Goal: Task Accomplishment & Management: Manage account settings

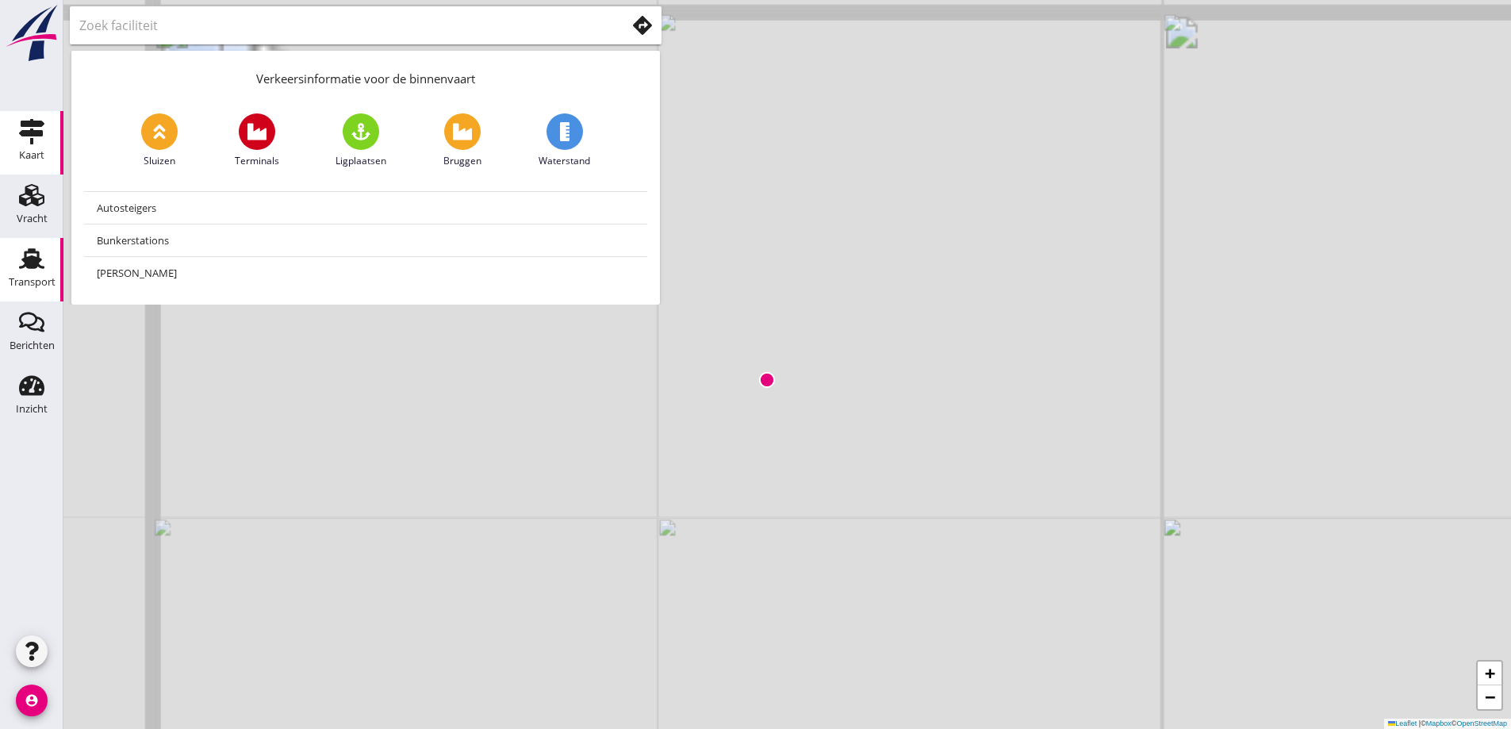
click at [22, 270] on icon "Transport" at bounding box center [31, 258] width 25 height 25
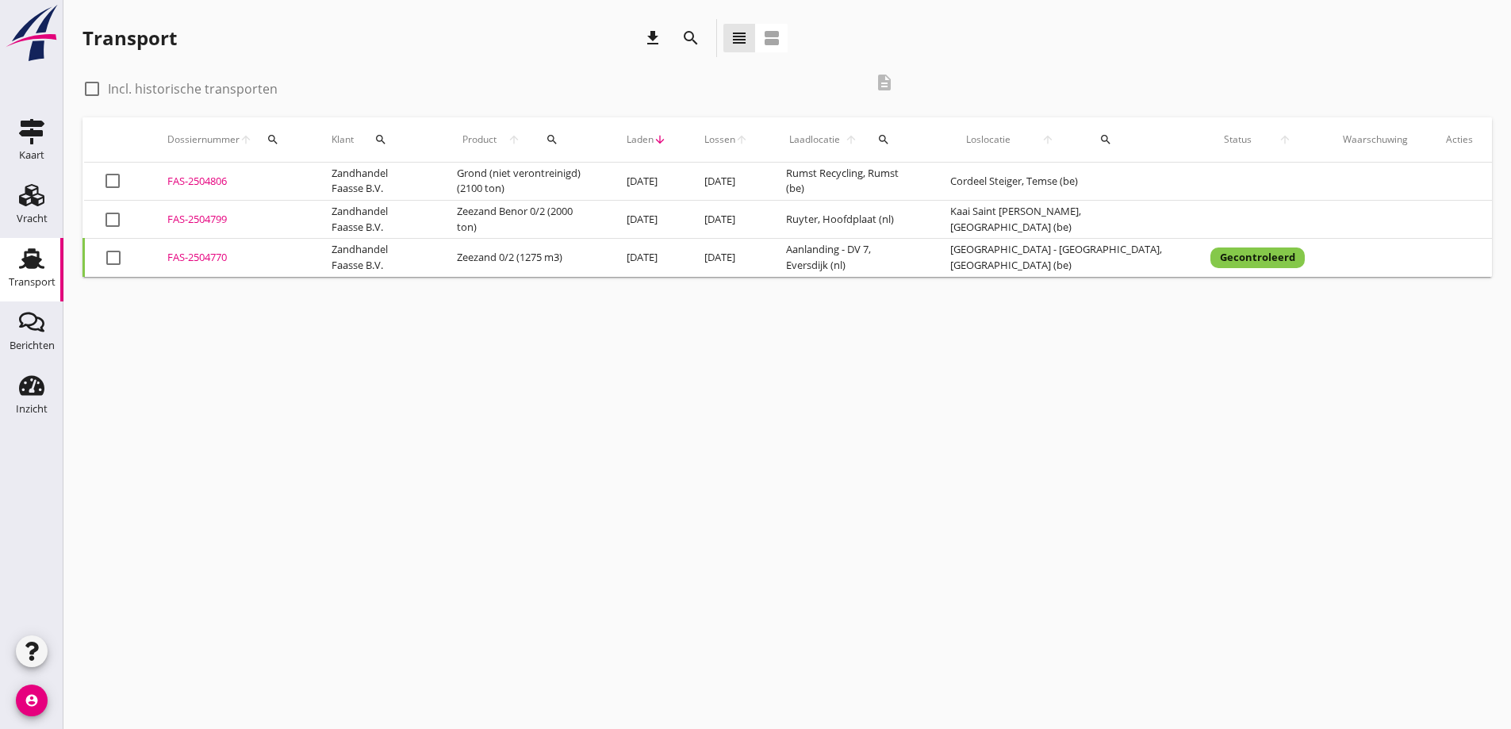
click at [184, 222] on div "FAS-2504799" at bounding box center [230, 220] width 126 height 16
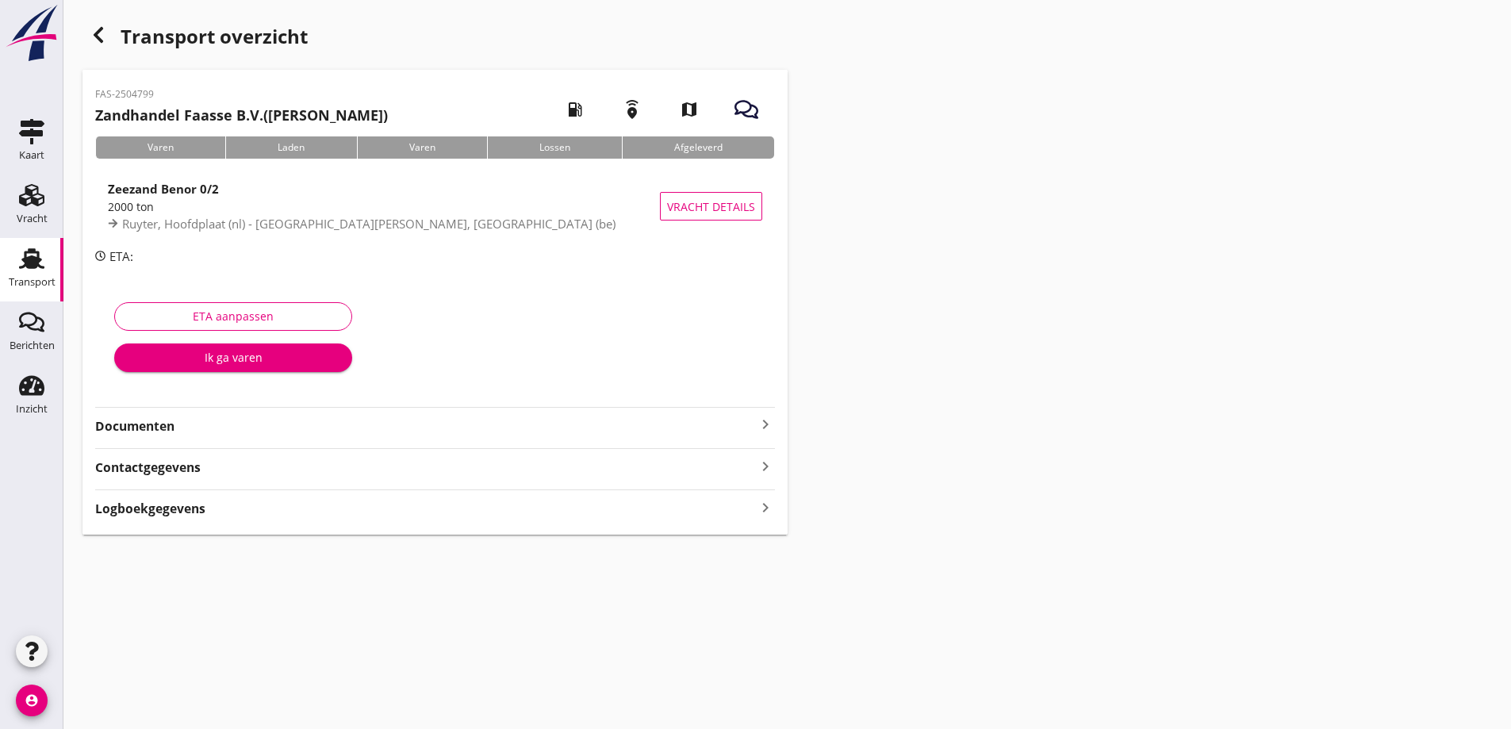
click at [113, 430] on strong "Documenten" at bounding box center [425, 426] width 661 height 18
click at [425, 468] on div "Voeg bestand toe" at bounding box center [434, 470] width 83 height 16
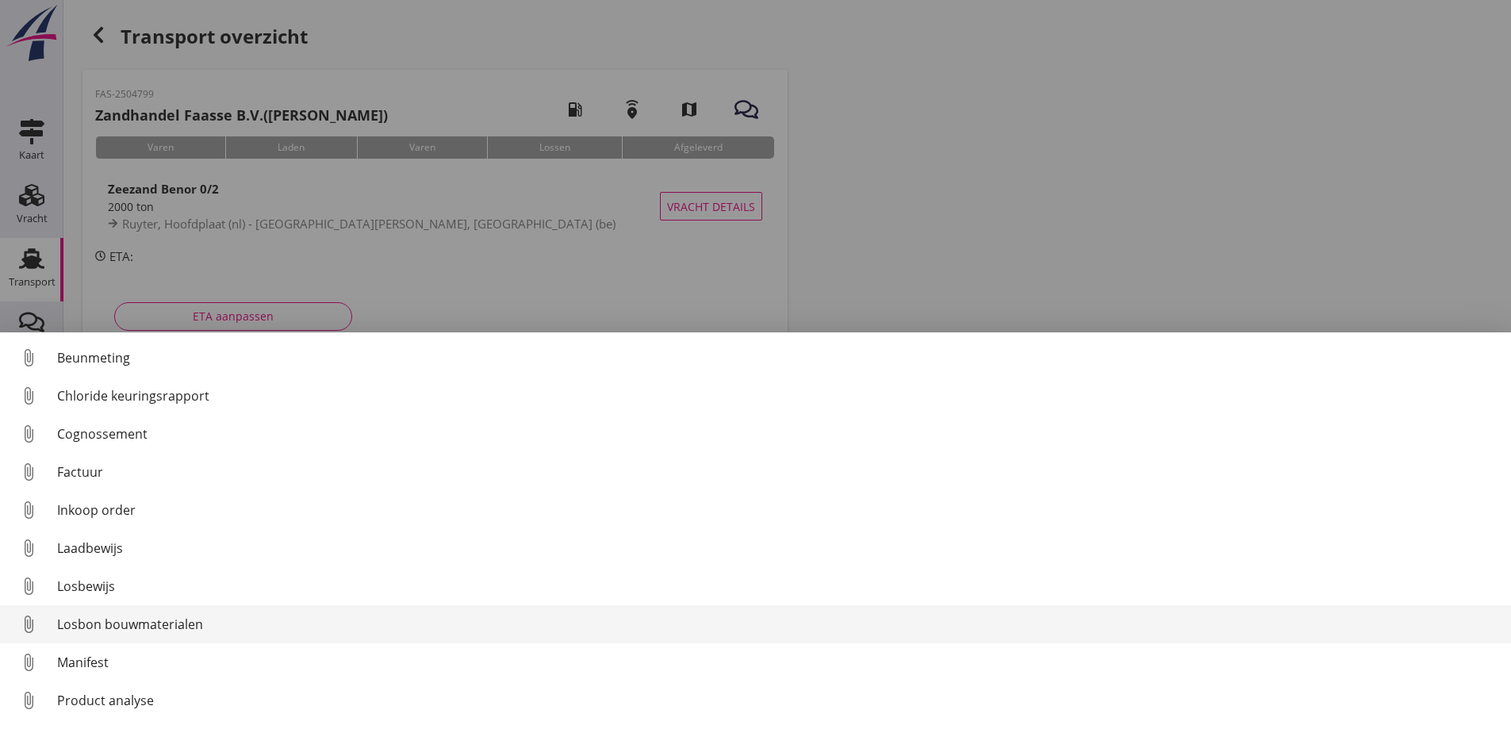
click at [102, 623] on div "Losbon bouwmaterialen" at bounding box center [777, 624] width 1441 height 19
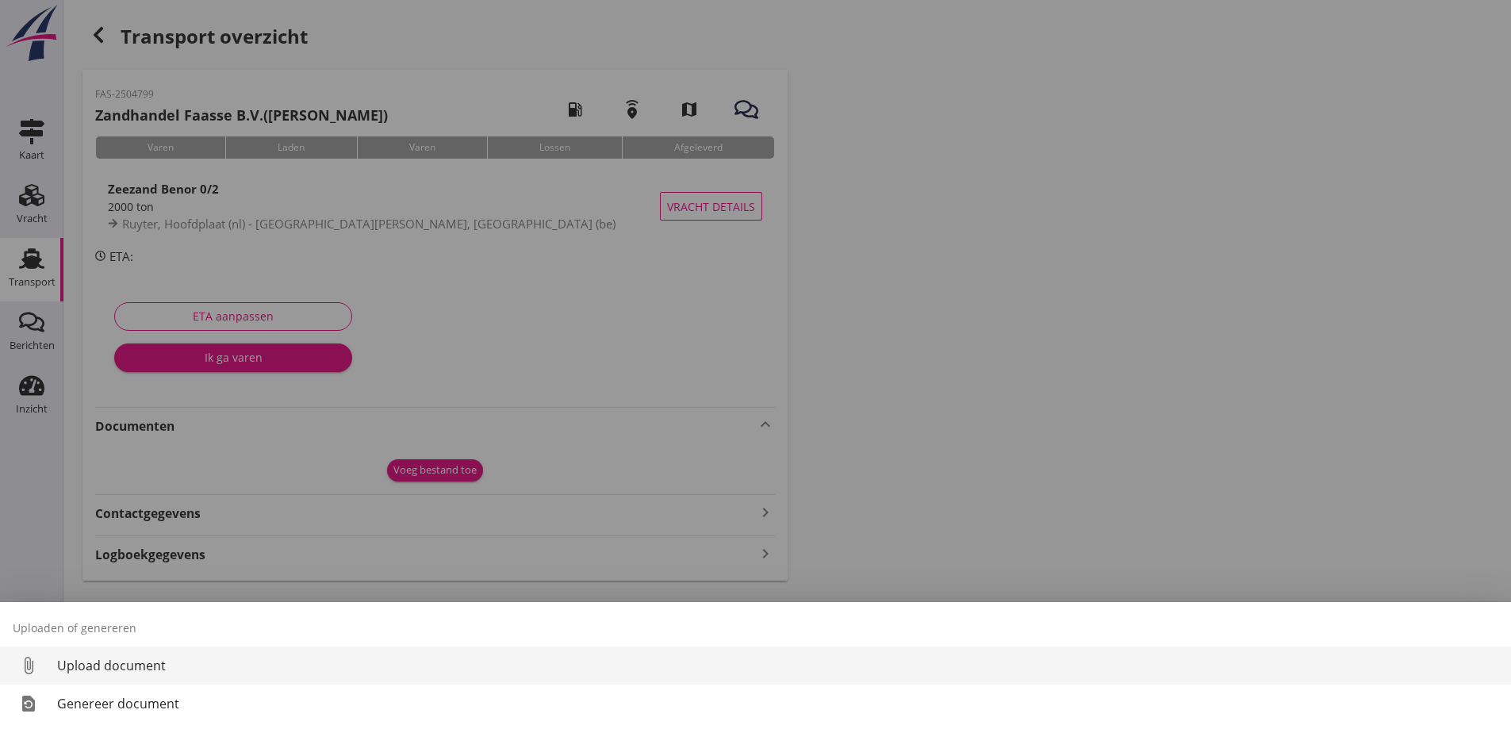
click at [89, 665] on div "Upload document" at bounding box center [777, 665] width 1441 height 19
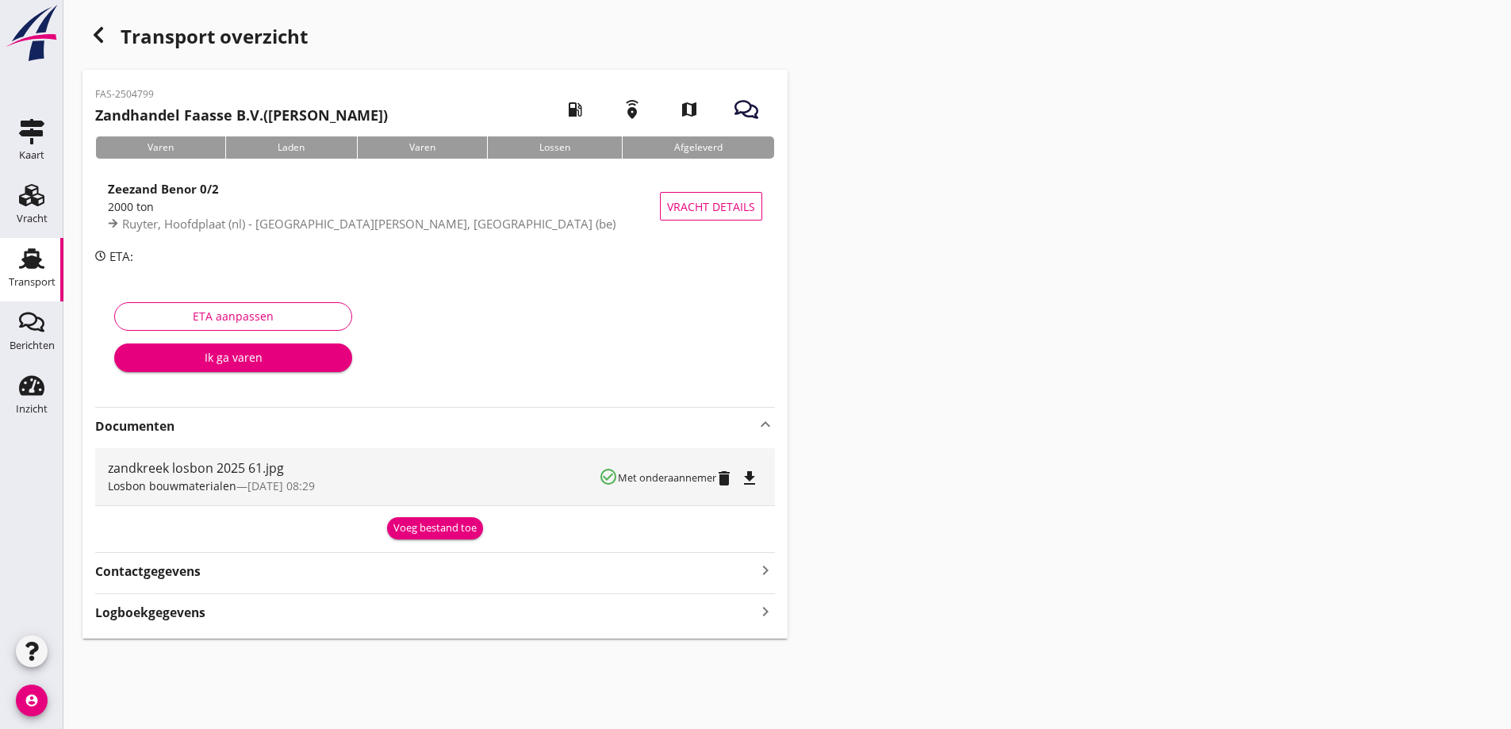
click at [409, 531] on div "Voeg bestand toe" at bounding box center [434, 528] width 83 height 16
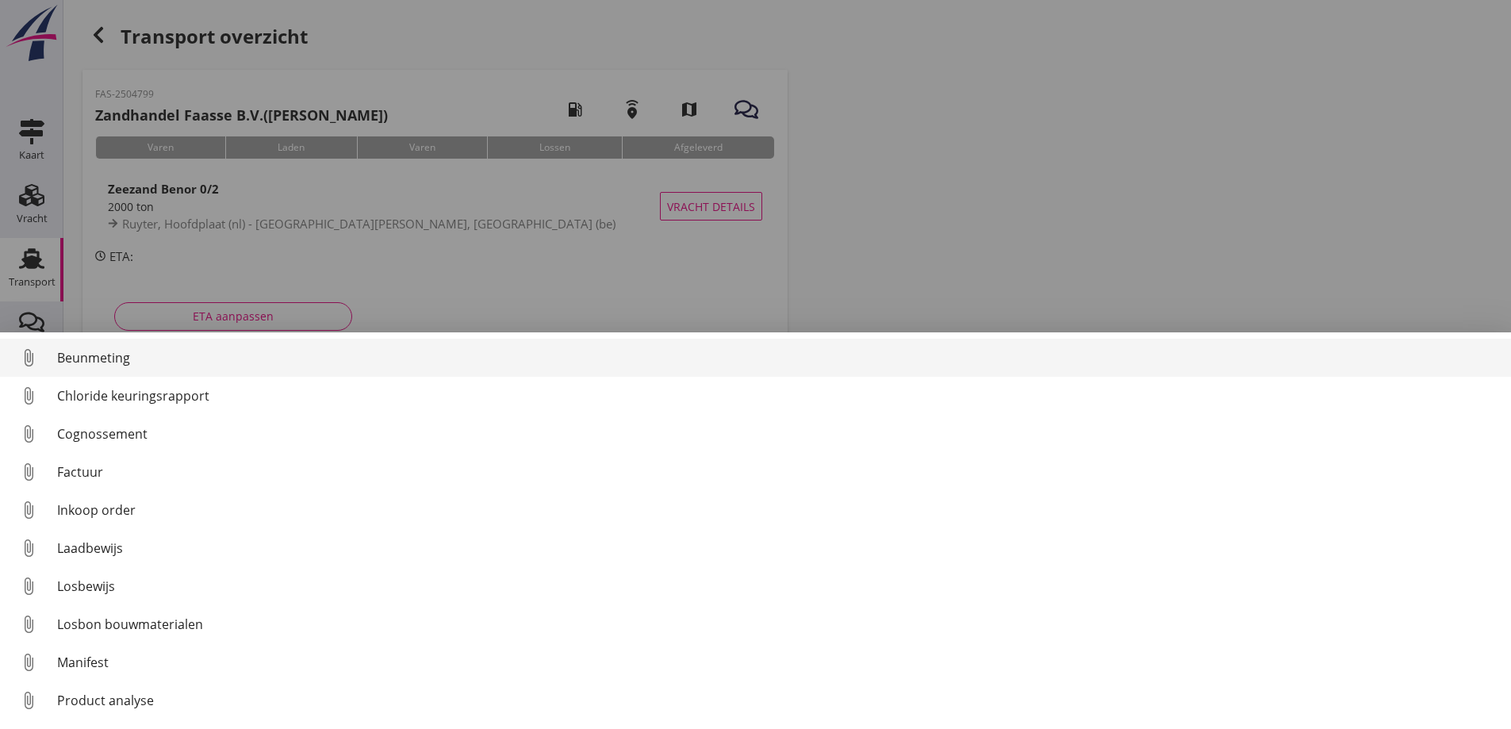
click at [116, 354] on div "Beunmeting" at bounding box center [777, 357] width 1441 height 19
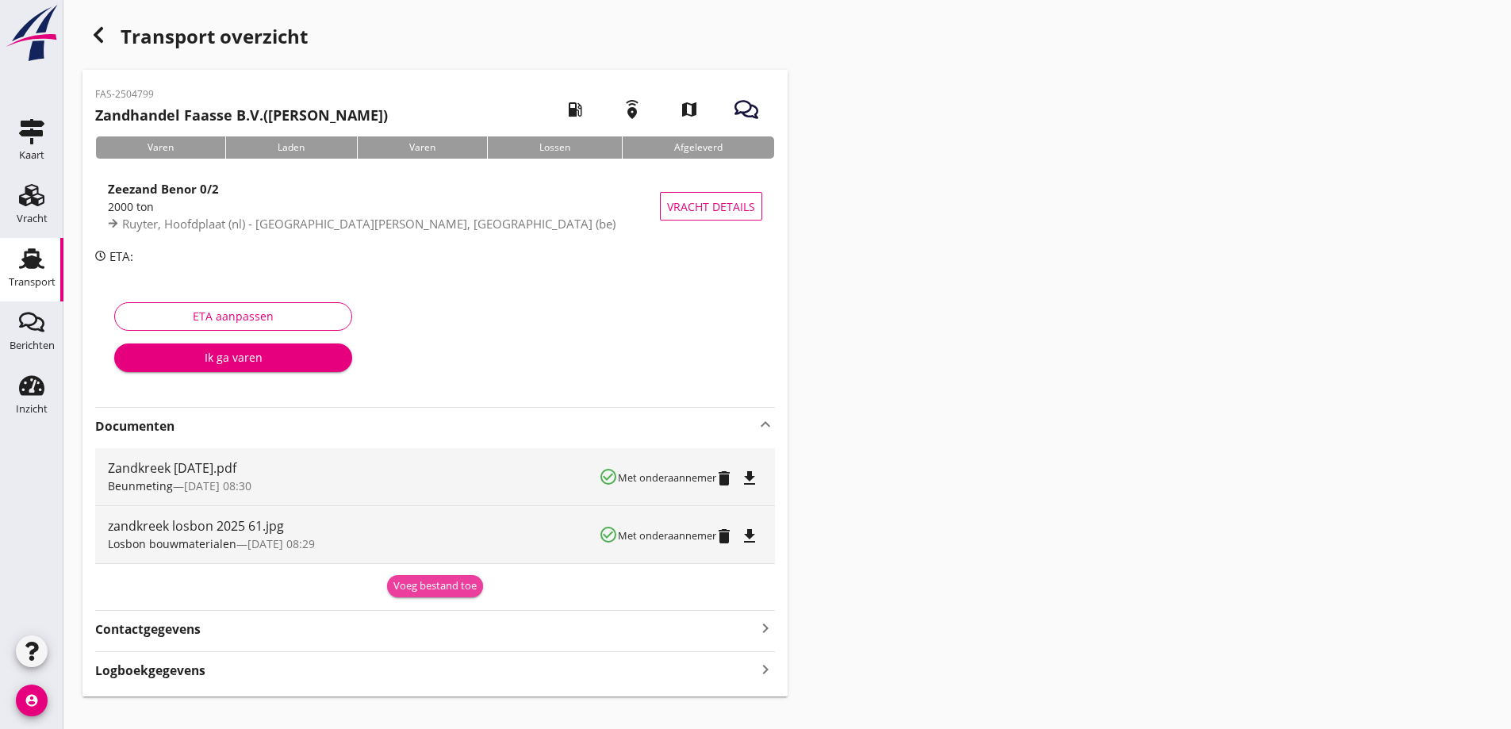
click at [409, 583] on div "Voeg bestand toe" at bounding box center [434, 586] width 83 height 16
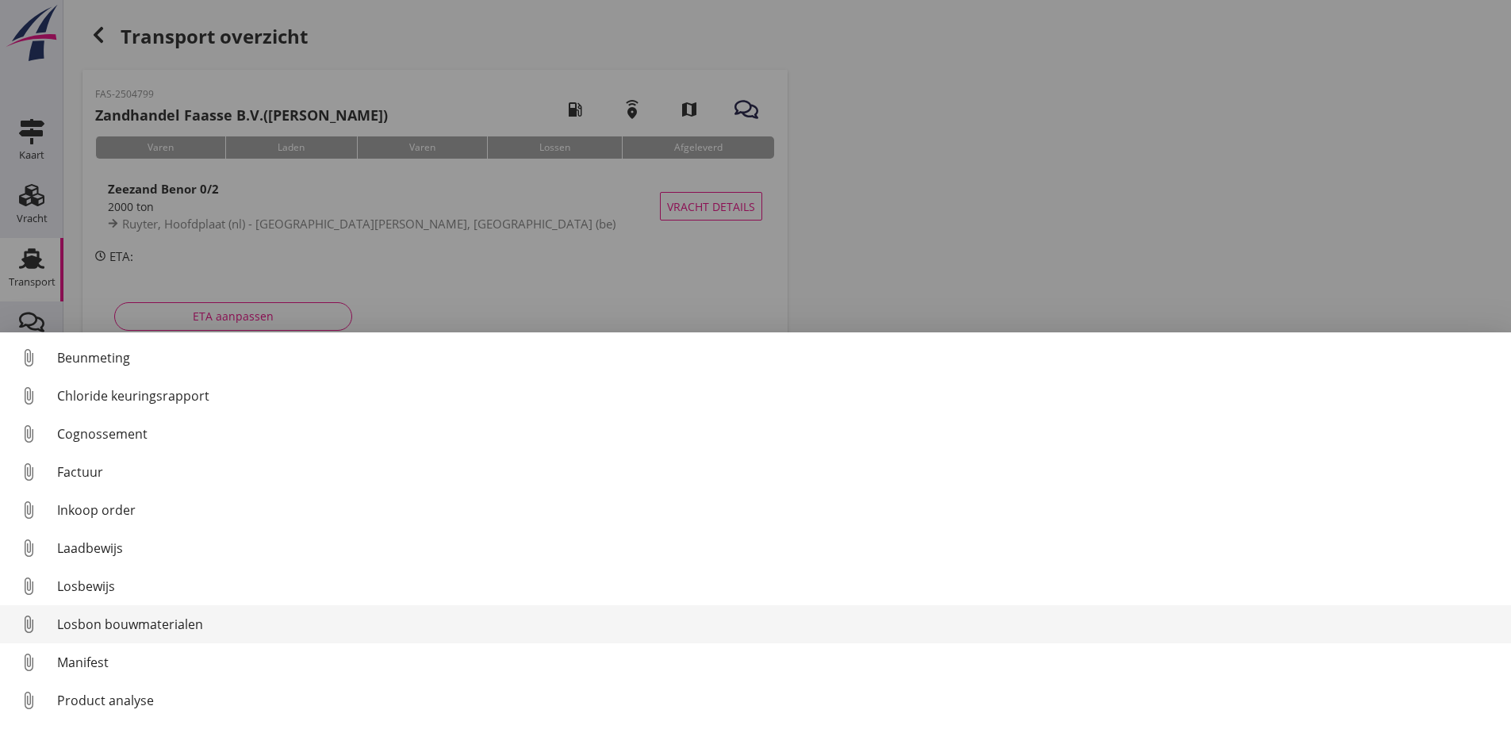
click at [101, 626] on div "Losbon bouwmaterialen" at bounding box center [777, 624] width 1441 height 19
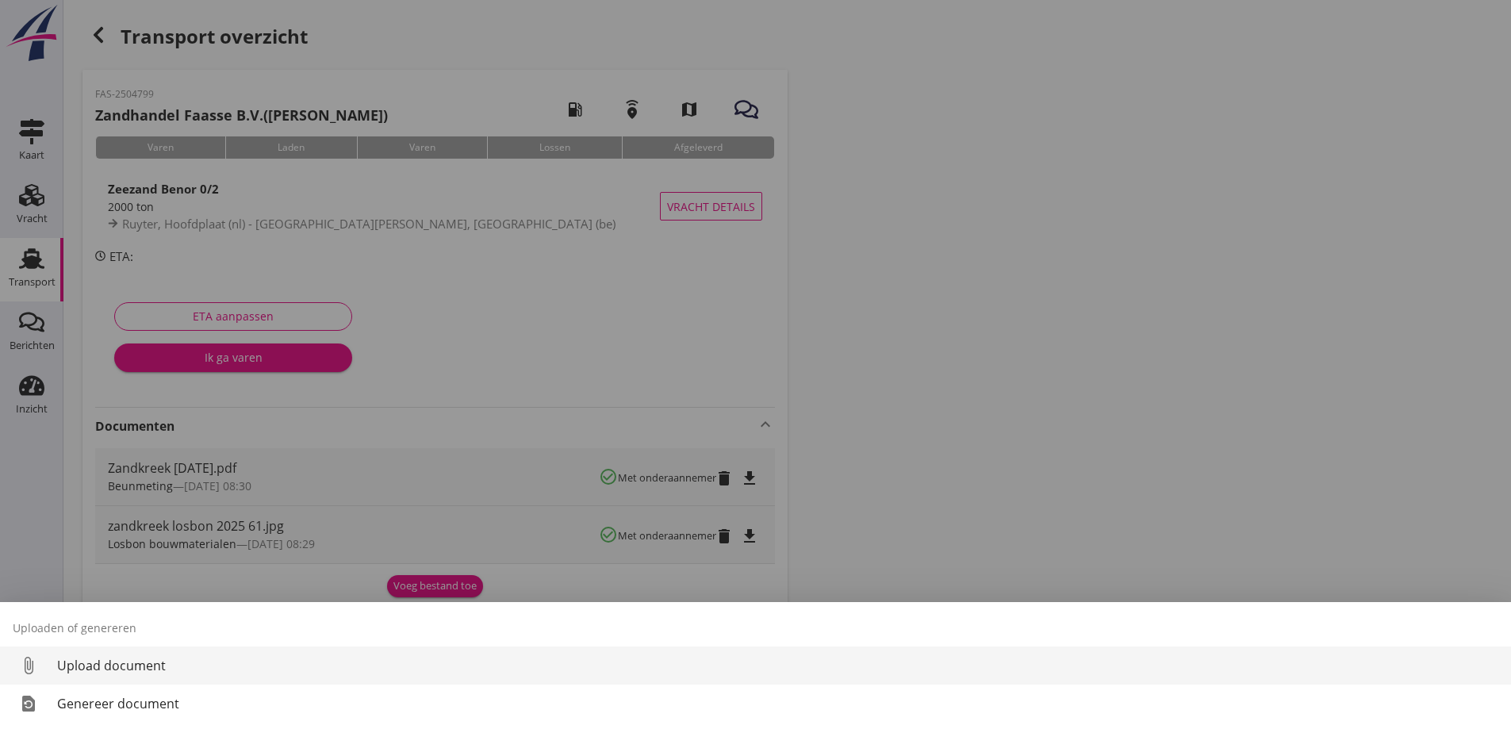
click at [103, 657] on div "Upload document" at bounding box center [777, 665] width 1441 height 19
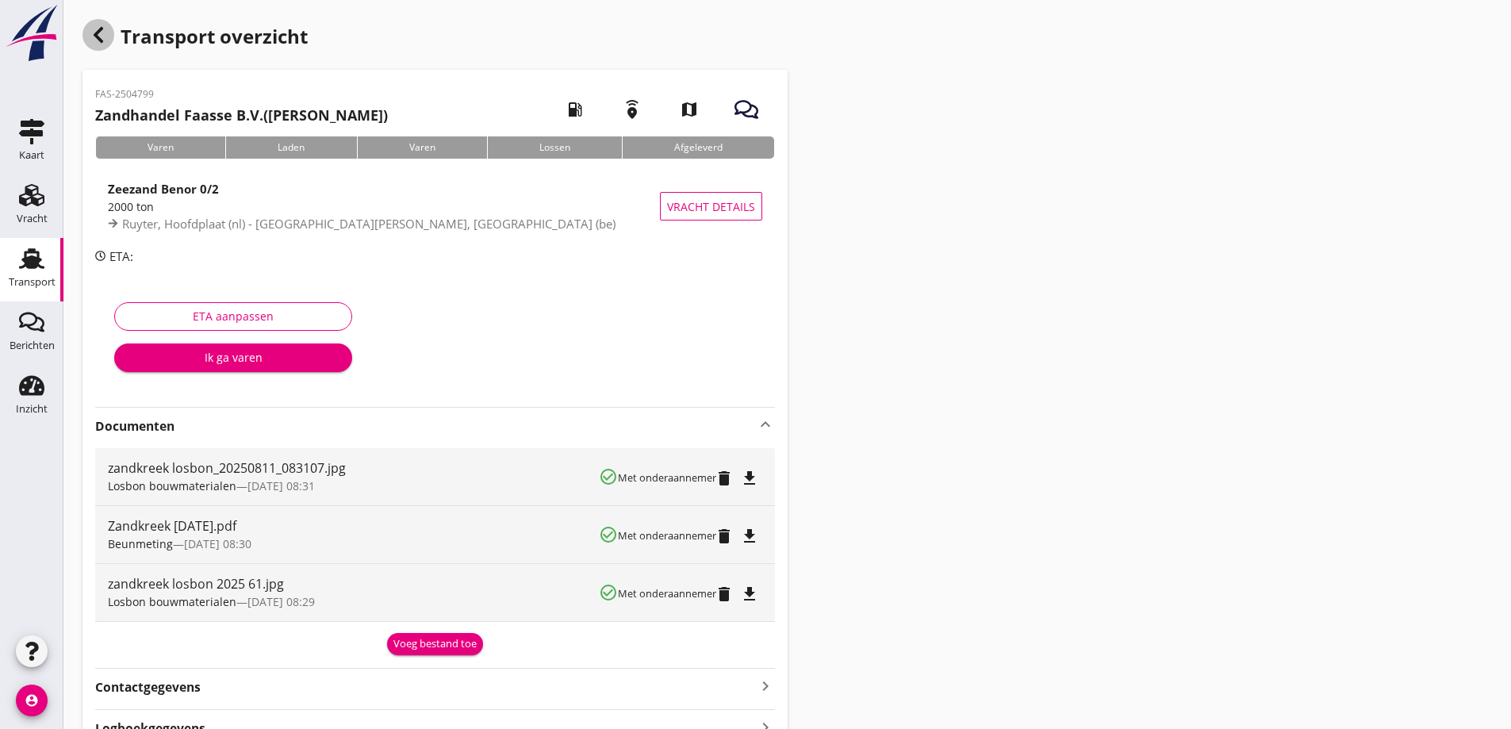
click at [103, 35] on icon "button" at bounding box center [98, 34] width 19 height 19
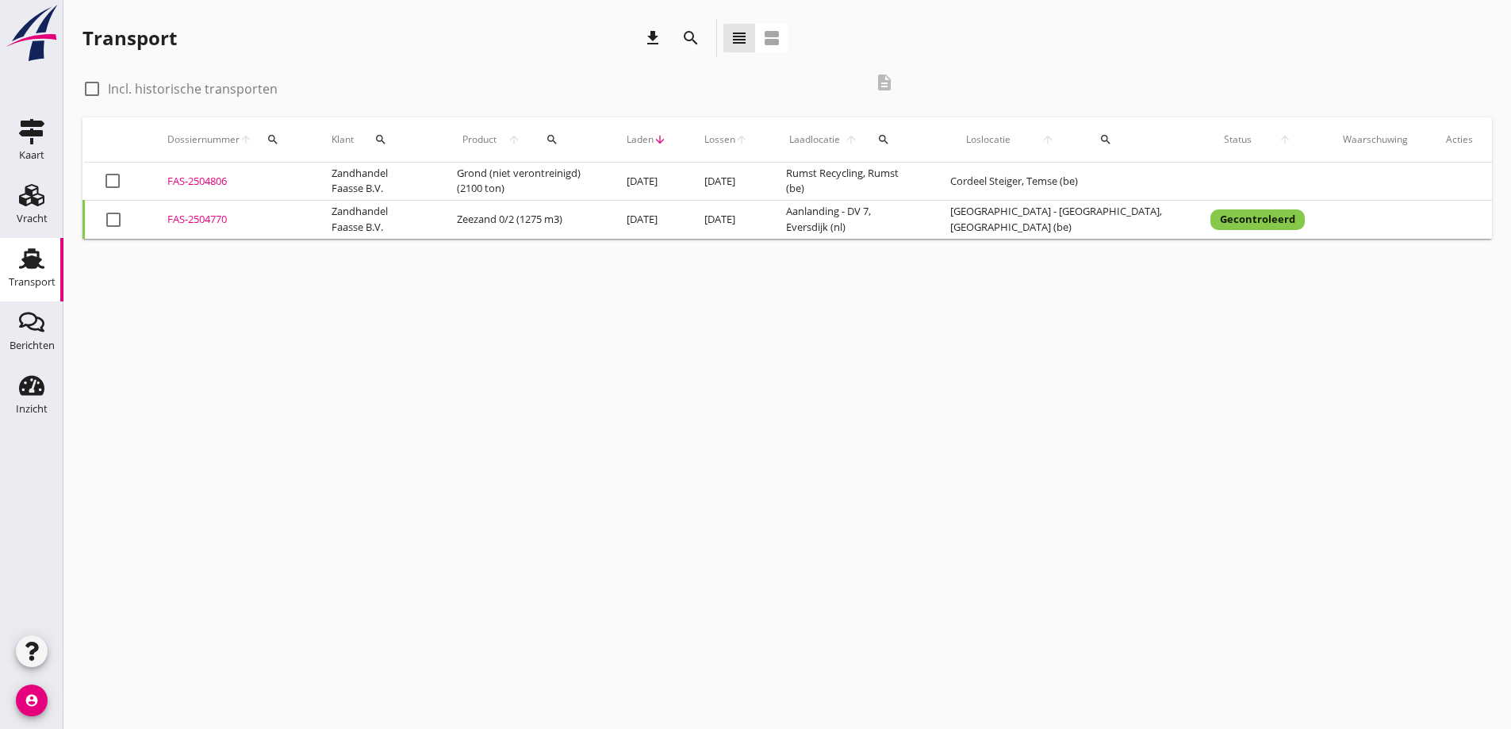
click at [210, 178] on div "FAS-2504806" at bounding box center [230, 182] width 126 height 16
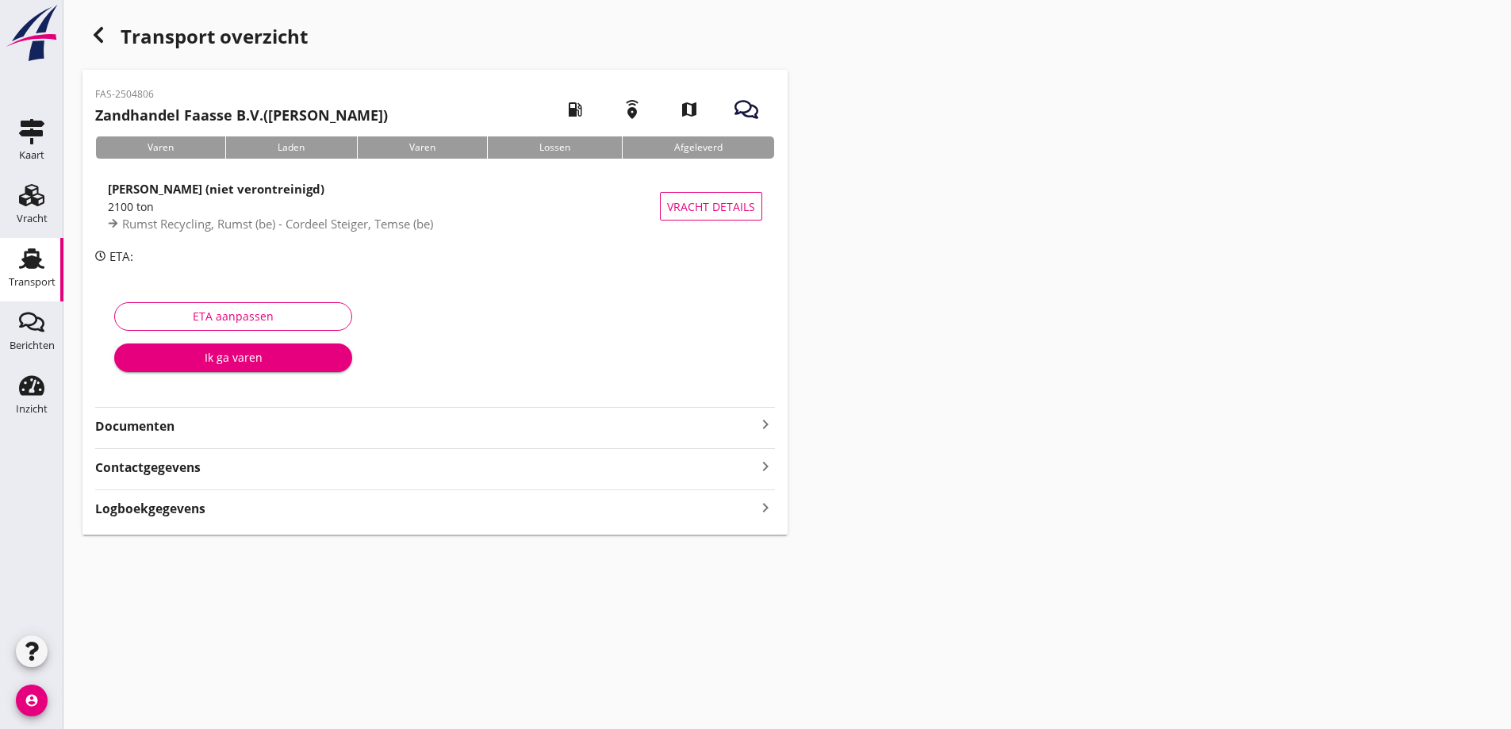
click at [110, 420] on strong "Documenten" at bounding box center [425, 426] width 661 height 18
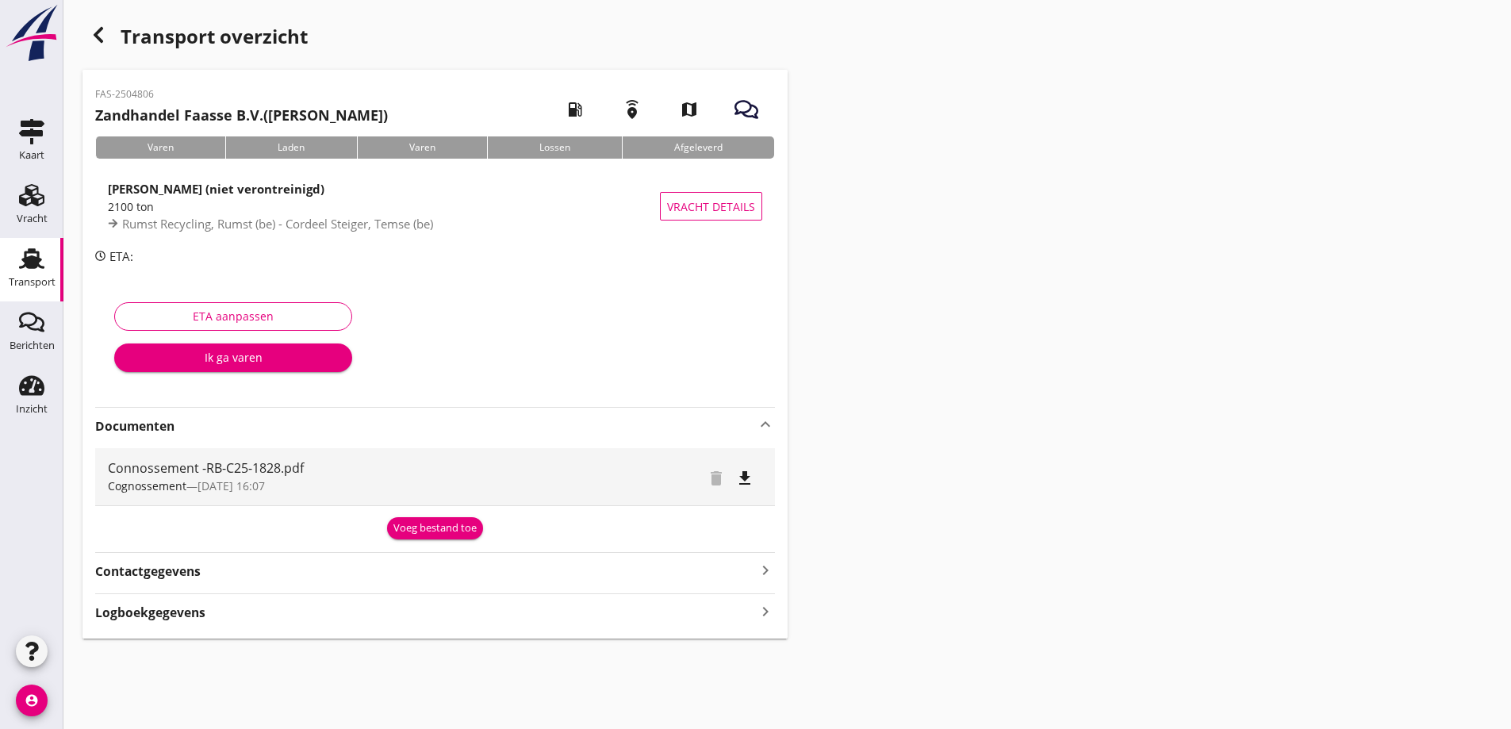
click at [97, 40] on icon "button" at bounding box center [98, 34] width 19 height 19
